Goal: Communication & Community: Answer question/provide support

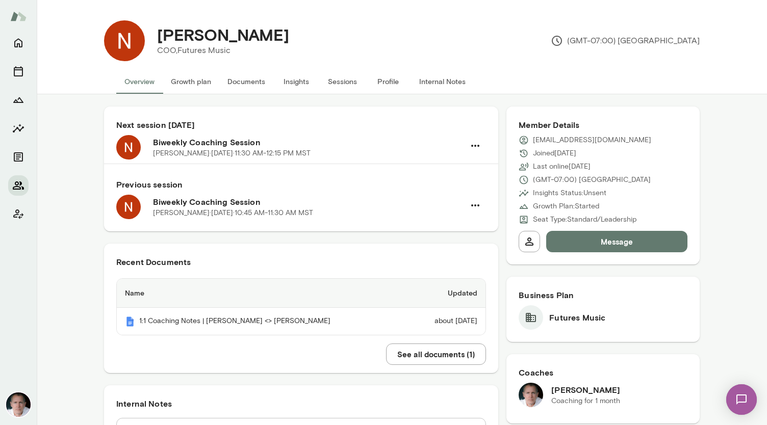
click at [22, 189] on icon "Members" at bounding box center [18, 186] width 11 height 8
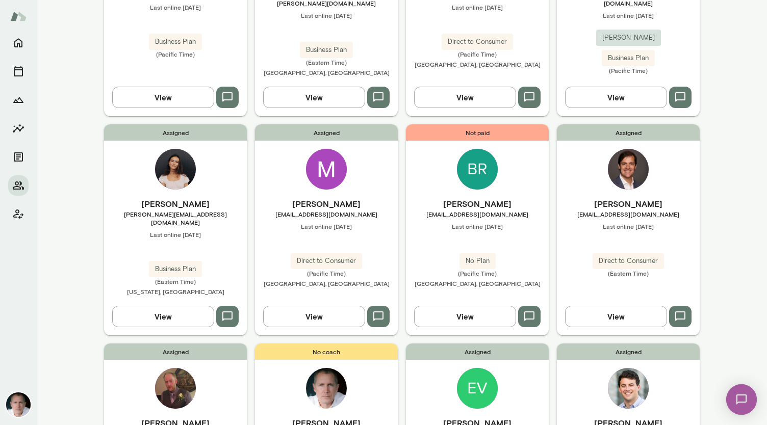
scroll to position [775, 0]
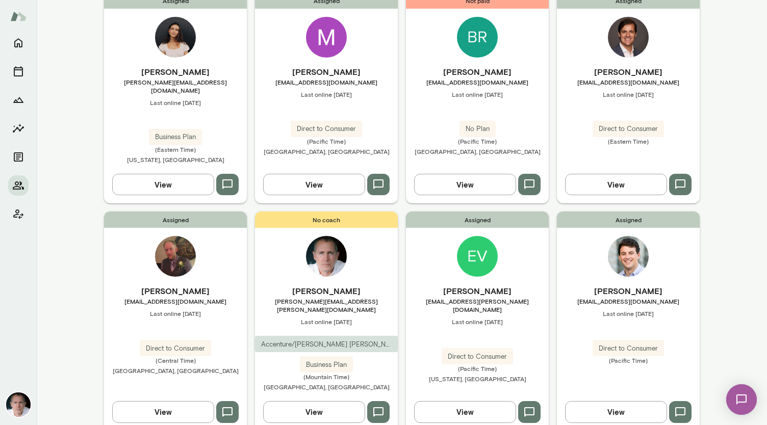
click at [382, 236] on img at bounding box center [628, 256] width 41 height 41
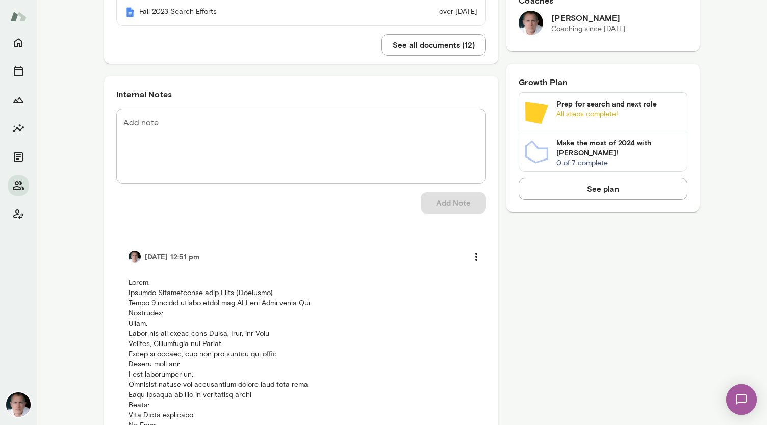
click at [181, 129] on textarea "Add note" at bounding box center [300, 146] width 355 height 59
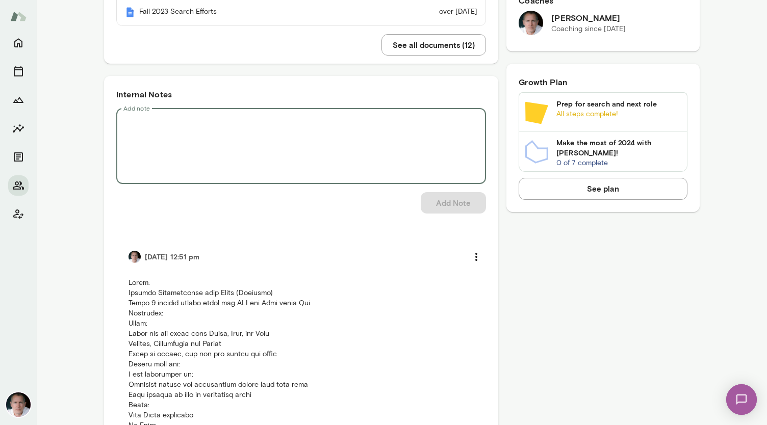
paste textarea "**********"
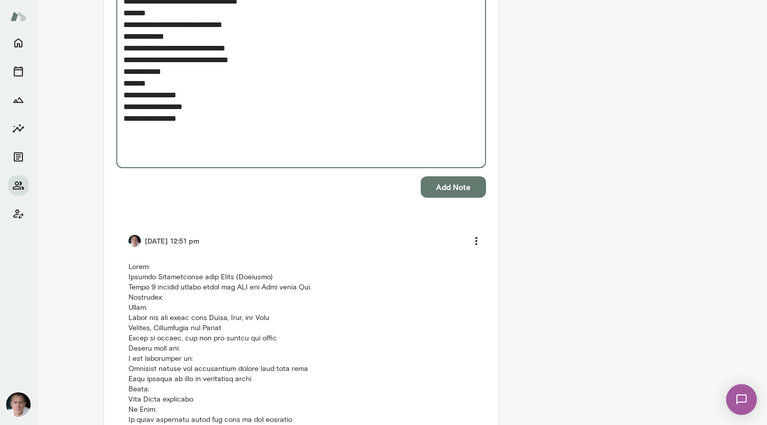
scroll to position [1121, 0]
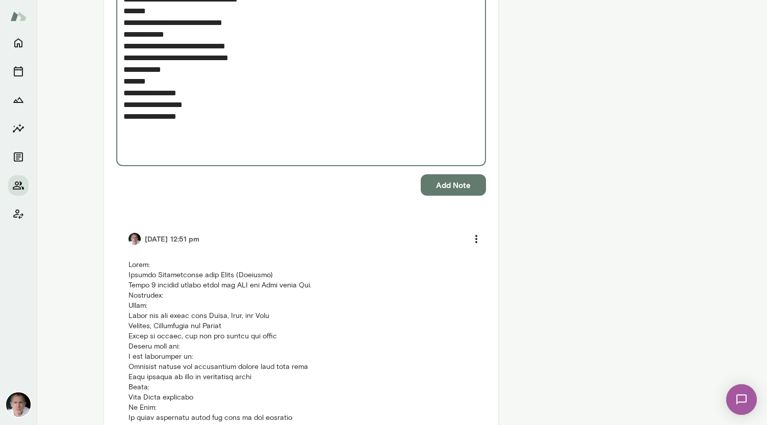
type textarea "**********"
click at [382, 181] on button "Add Note" at bounding box center [453, 184] width 65 height 21
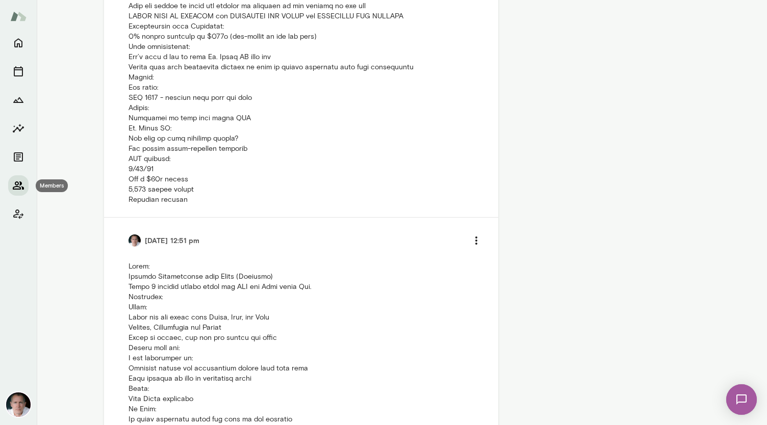
click at [18, 184] on icon "Members" at bounding box center [18, 186] width 11 height 8
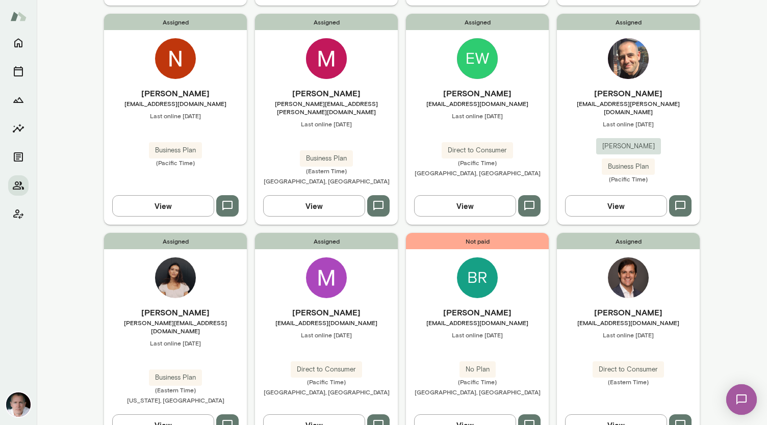
scroll to position [533, 0]
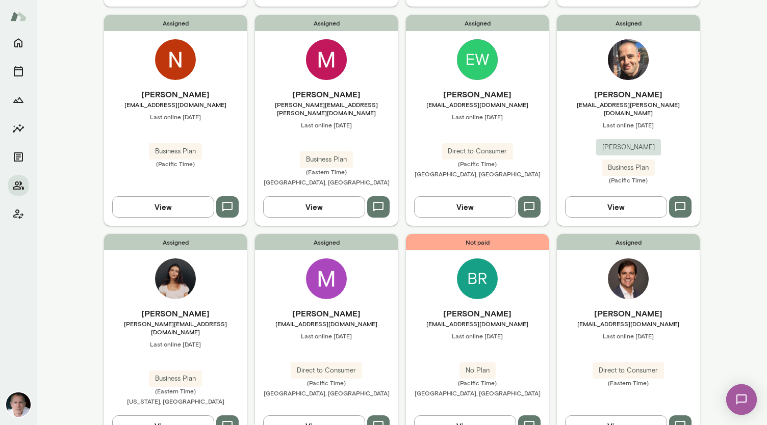
click at [382, 259] on img at bounding box center [477, 279] width 41 height 41
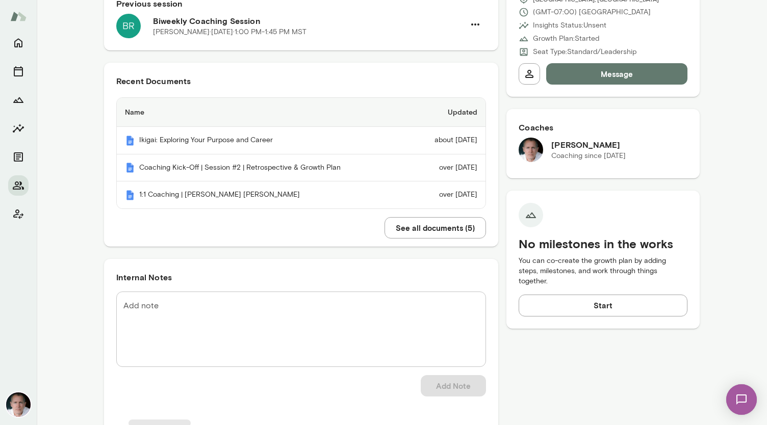
scroll to position [193, 0]
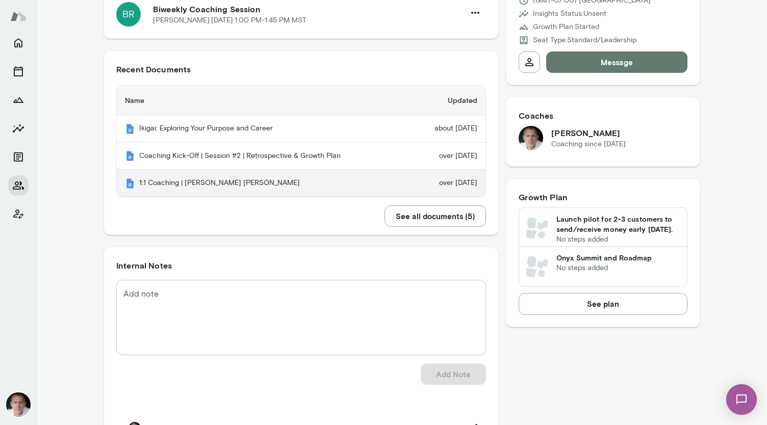
click at [305, 178] on th "1:1 Coaching | [PERSON_NAME] [PERSON_NAME]" at bounding box center [264, 183] width 294 height 27
